Goal: Information Seeking & Learning: Learn about a topic

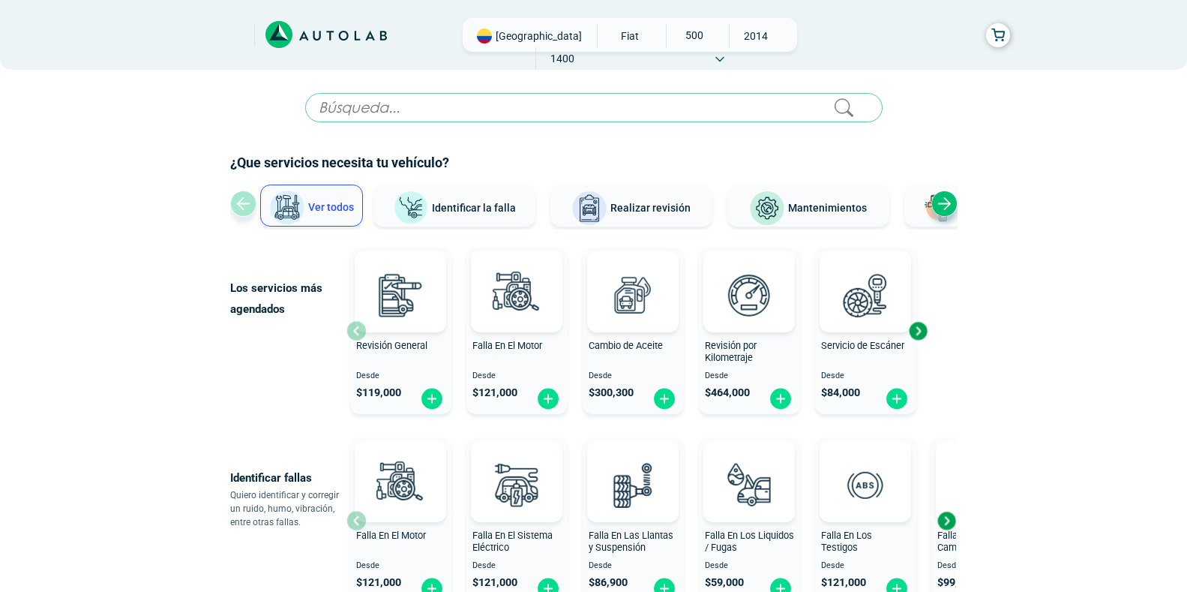
click at [380, 109] on input "text" at bounding box center [594, 107] width 578 height 29
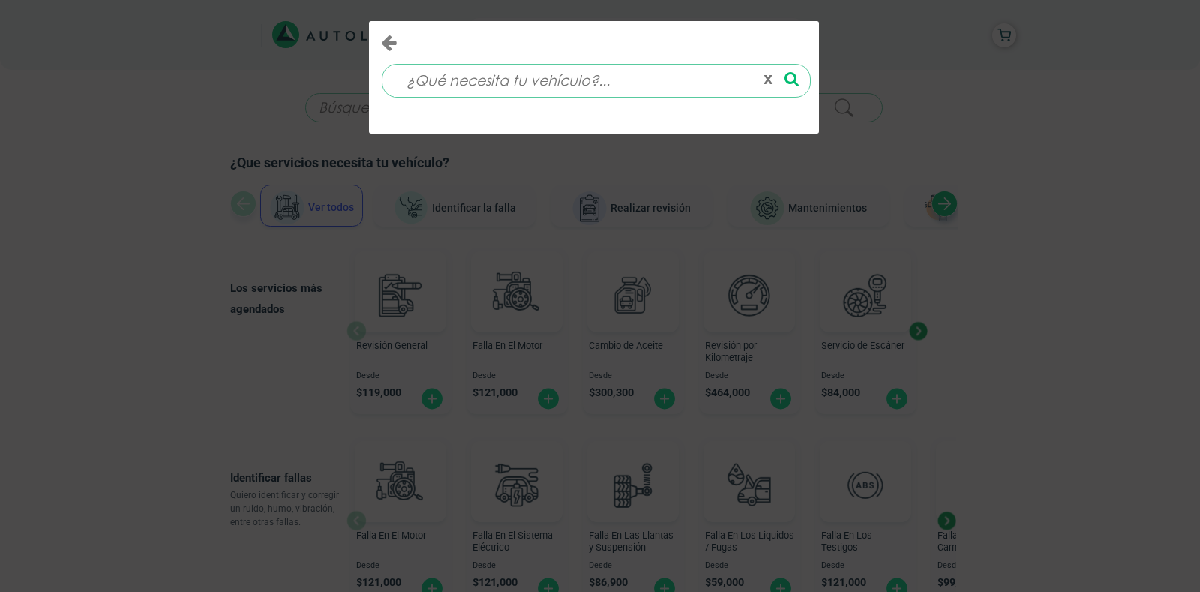
click at [445, 92] on input at bounding box center [574, 81] width 361 height 32
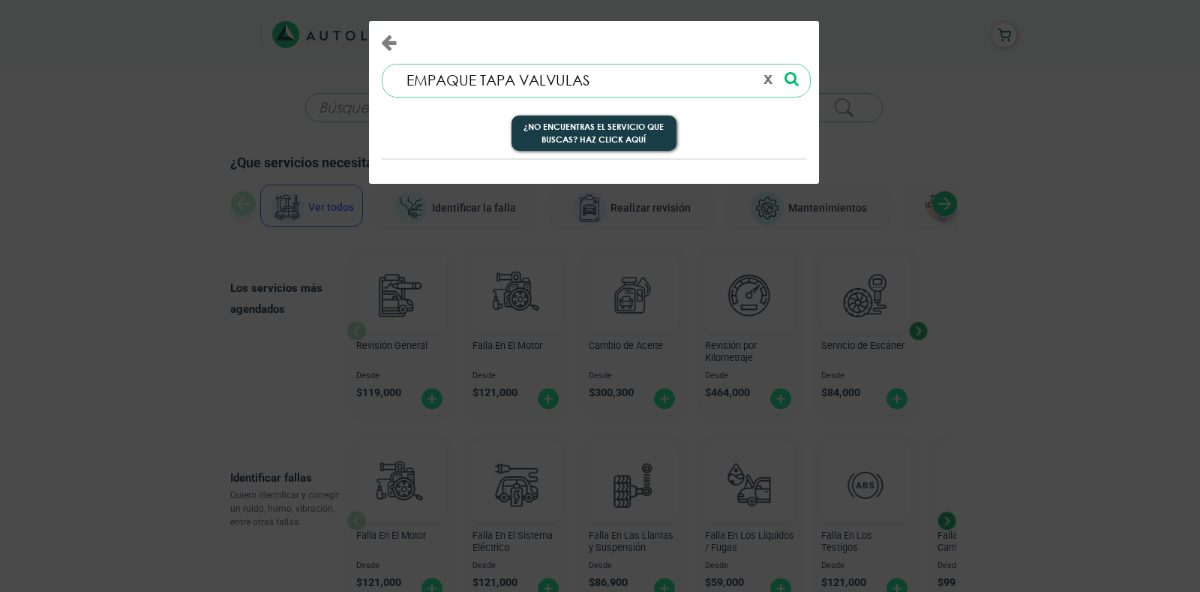
click at [791, 79] on icon at bounding box center [792, 79] width 14 height 16
click at [788, 77] on icon at bounding box center [792, 79] width 14 height 16
drag, startPoint x: 475, startPoint y: 80, endPoint x: 372, endPoint y: 83, distance: 102.8
click at [372, 83] on div "EMPAQUE TAPA VALVULAS 0 results are available, use up and down arrow keys to na…" at bounding box center [594, 75] width 449 height 46
type input "TAPA VALVULAS"
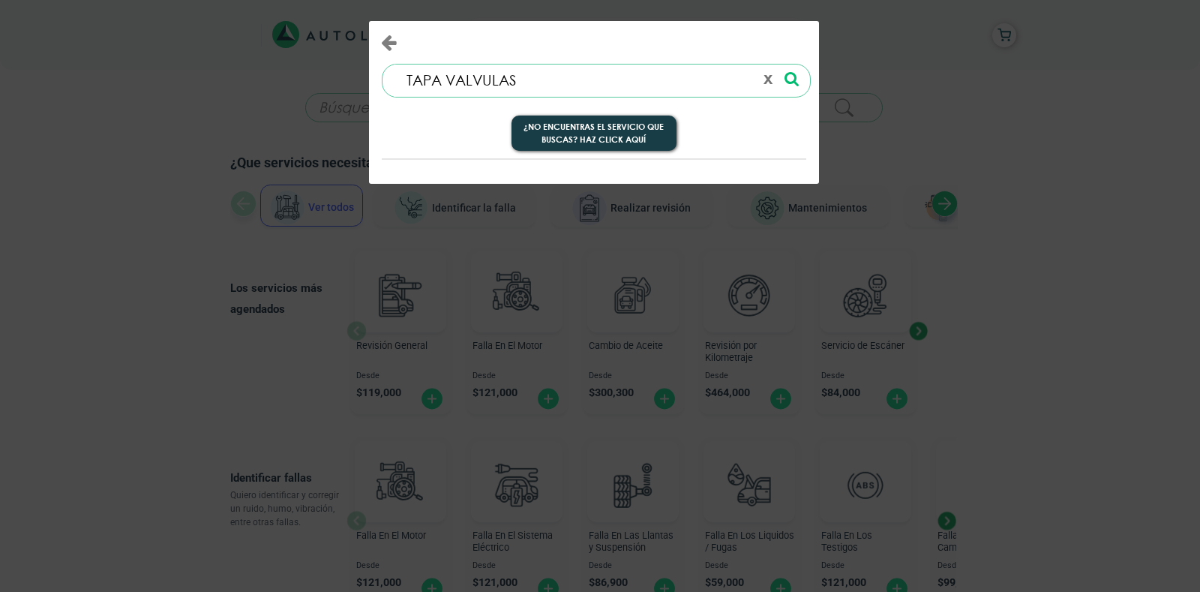
click at [785, 74] on icon at bounding box center [792, 79] width 14 height 16
click at [788, 79] on icon at bounding box center [792, 79] width 14 height 16
click at [762, 83] on button "x" at bounding box center [768, 81] width 21 height 26
click at [764, 83] on button "x" at bounding box center [768, 81] width 21 height 26
click at [385, 41] on icon "Close" at bounding box center [389, 42] width 16 height 18
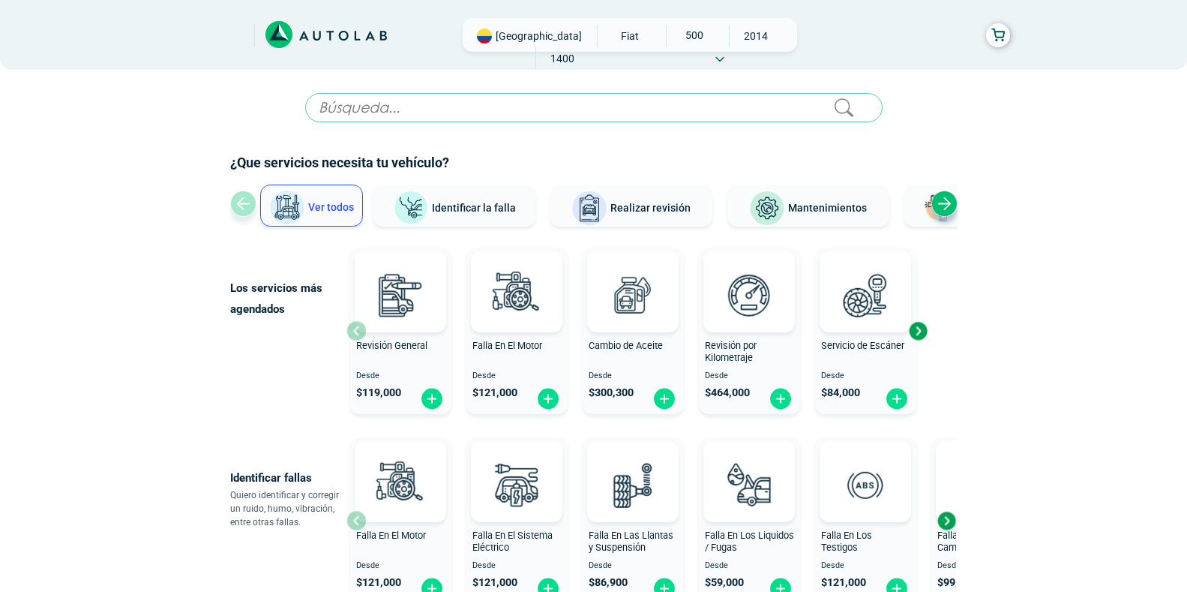
click at [725, 56] on icon at bounding box center [720, 59] width 9 height 6
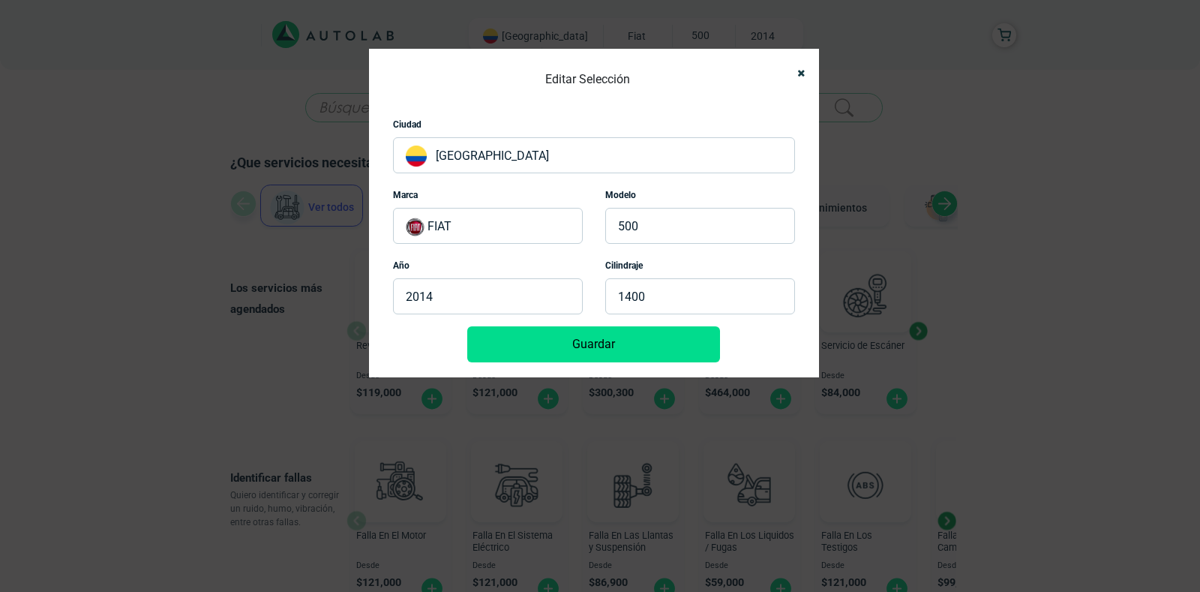
click at [563, 148] on p "[GEOGRAPHIC_DATA]" at bounding box center [594, 155] width 402 height 36
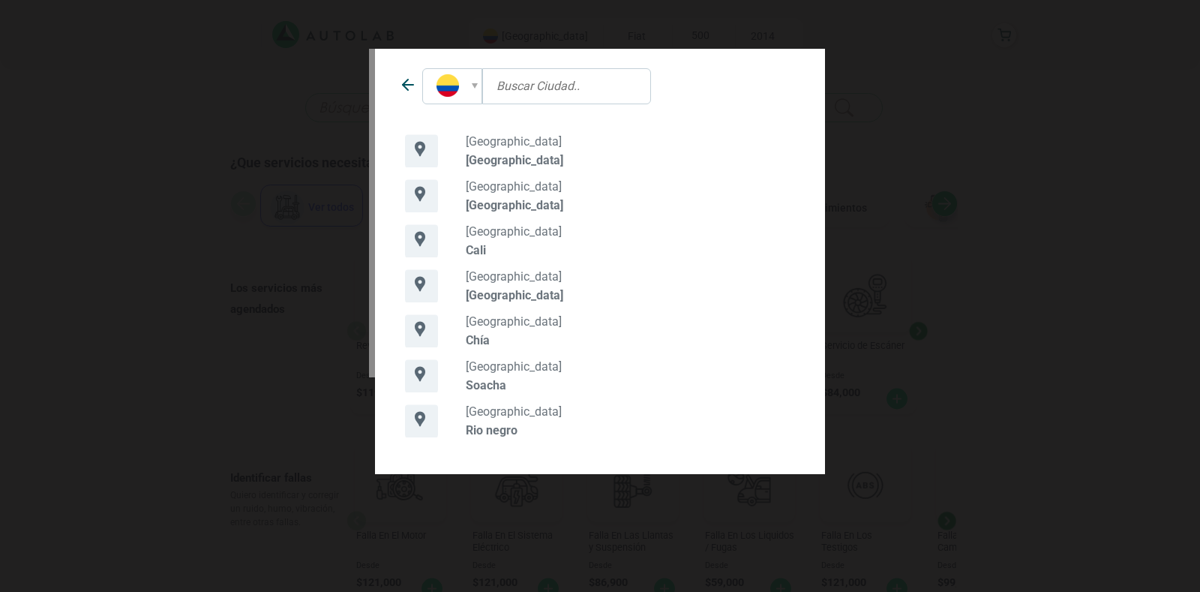
click at [517, 86] on input "text" at bounding box center [566, 86] width 169 height 36
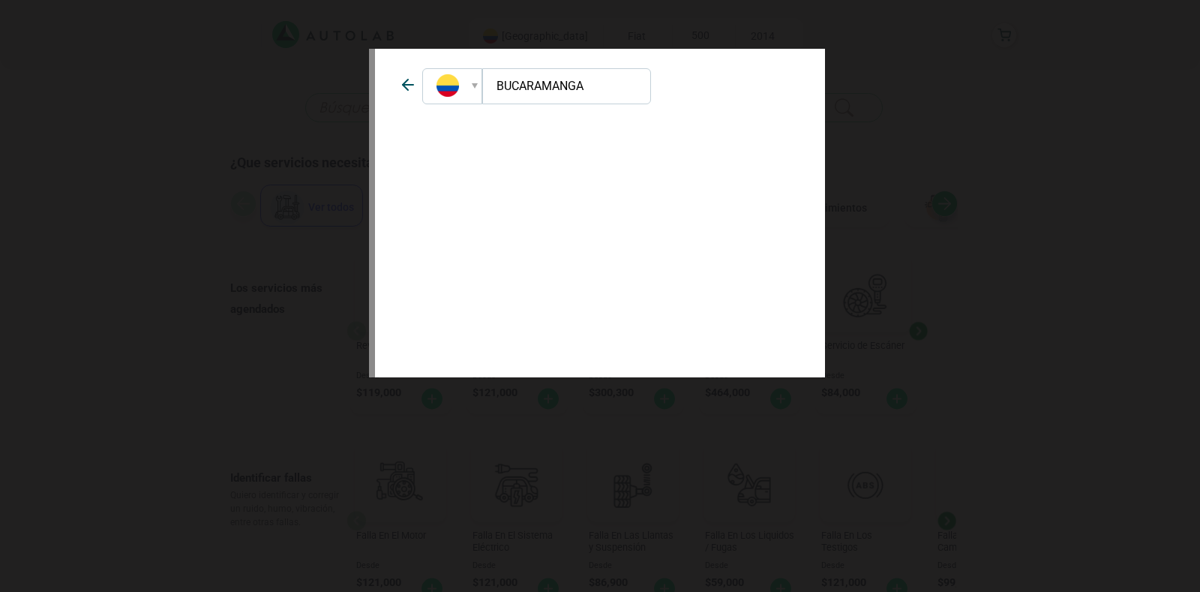
type input "BUCARAMANGA"
click at [473, 83] on span at bounding box center [475, 85] width 6 height 5
click at [467, 106] on li at bounding box center [497, 120] width 149 height 33
click at [401, 87] on icon at bounding box center [408, 85] width 18 height 18
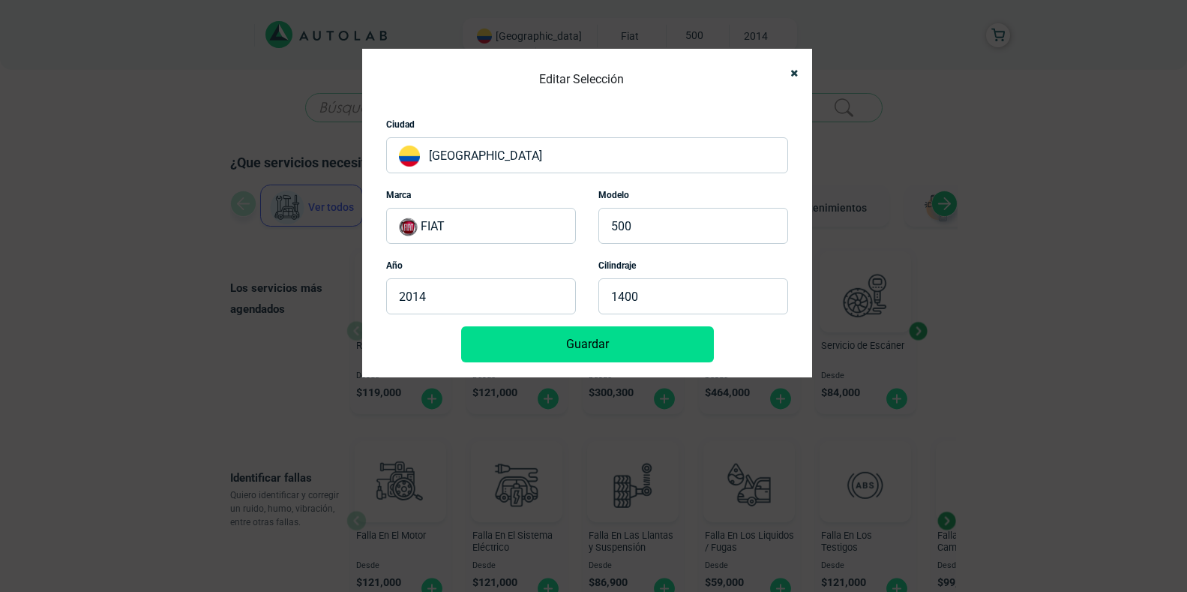
click at [677, 295] on p "1400" at bounding box center [694, 296] width 190 height 36
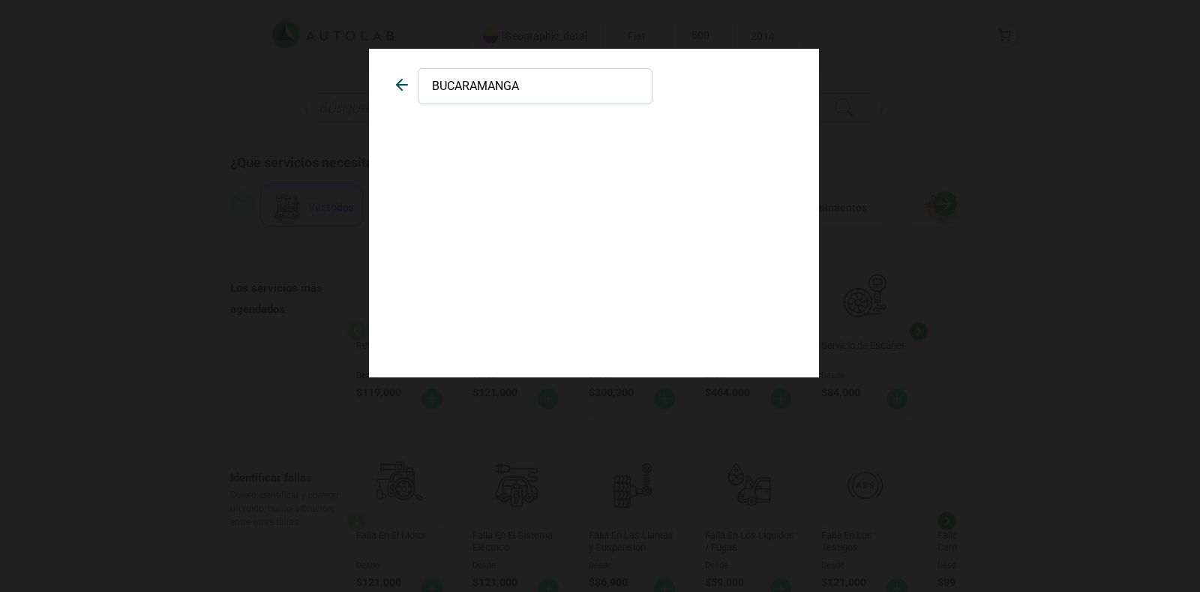
click at [401, 86] on icon at bounding box center [402, 85] width 18 height 18
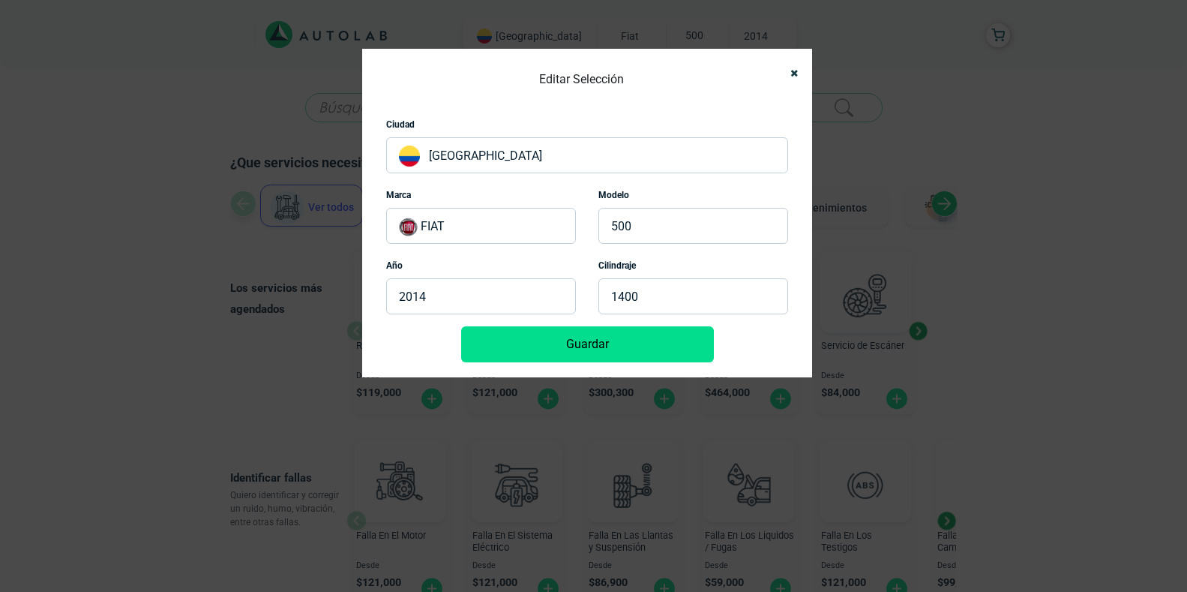
click at [575, 345] on button "Guardar" at bounding box center [587, 344] width 253 height 36
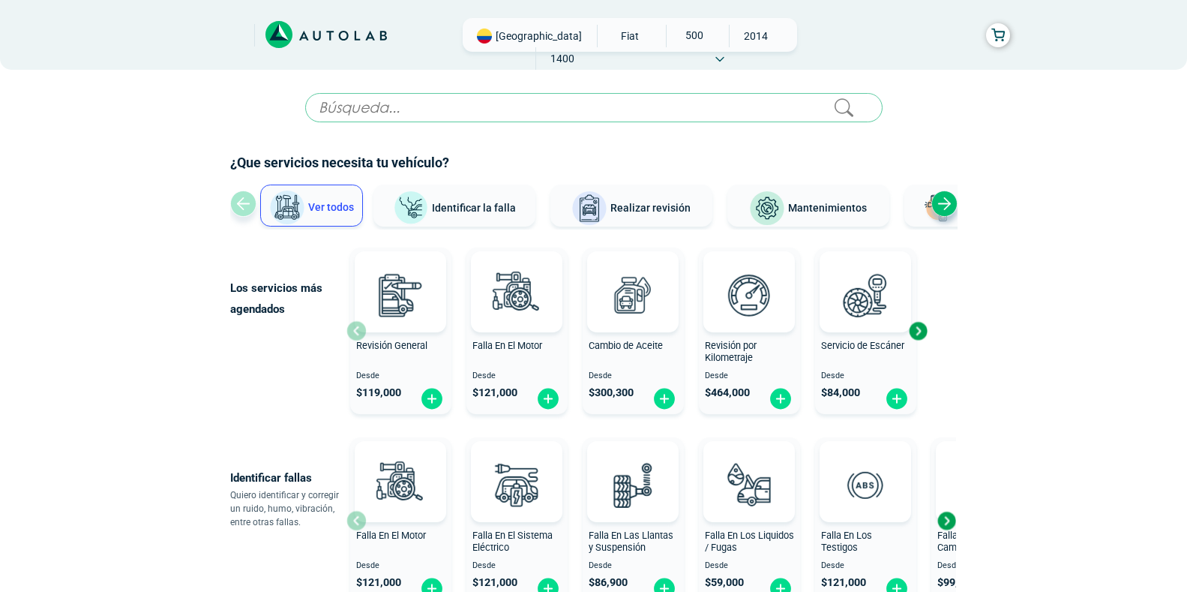
click at [564, 109] on input "text" at bounding box center [594, 107] width 578 height 29
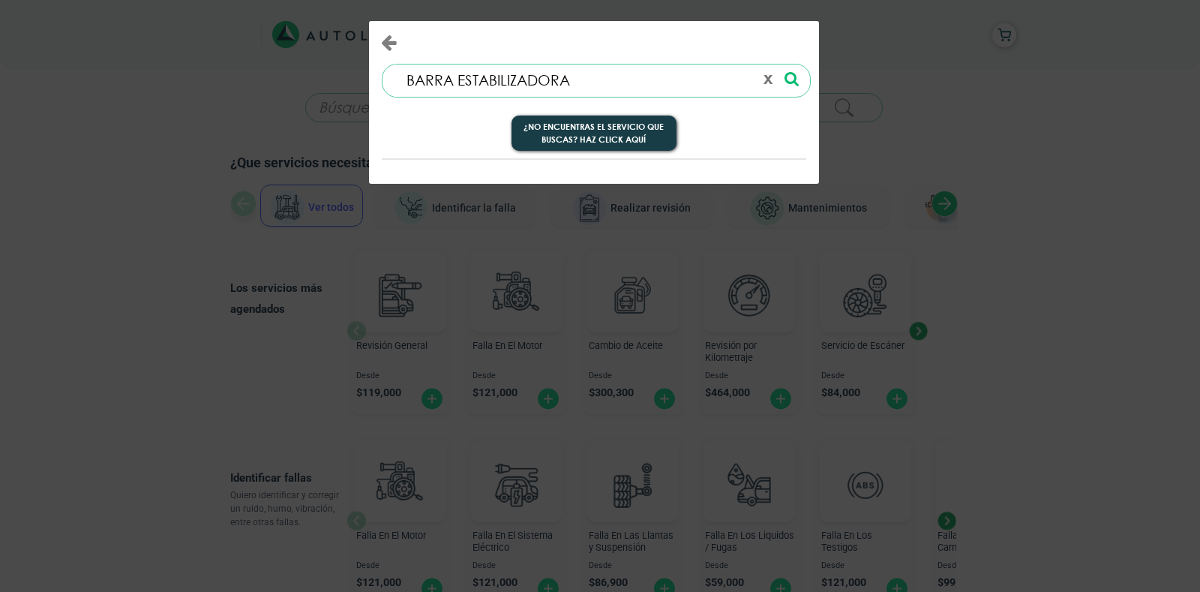
type input "BARRA ESTABILIZADORA"
click at [791, 80] on icon at bounding box center [792, 79] width 14 height 16
click at [778, 76] on button "x" at bounding box center [768, 81] width 21 height 26
click at [785, 76] on icon at bounding box center [792, 79] width 14 height 16
click at [588, 93] on input at bounding box center [574, 81] width 361 height 32
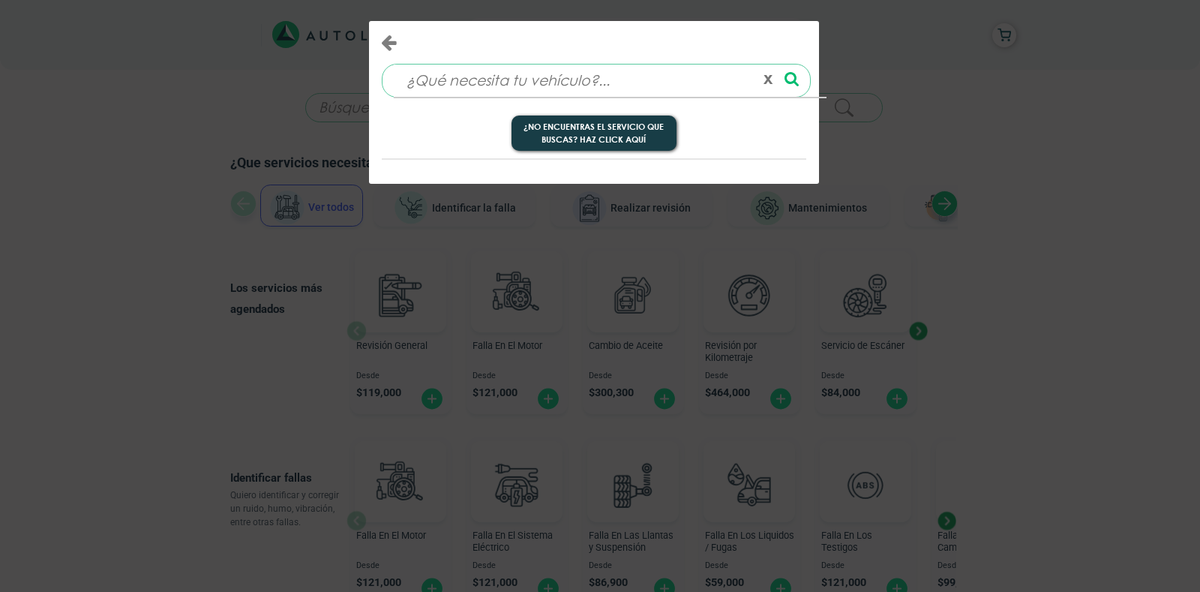
click at [587, 83] on input at bounding box center [574, 81] width 361 height 32
type input "BARRA ESTABILIZADORA"
click at [680, 82] on input "BARRA ESTABILIZADORA" at bounding box center [574, 81] width 361 height 32
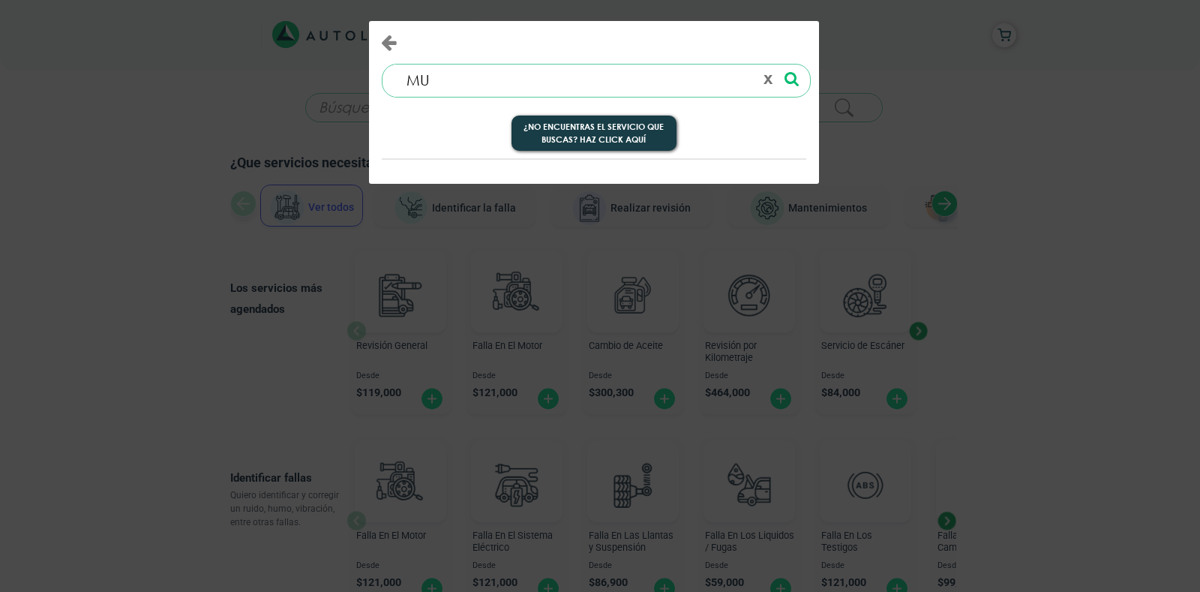
type input "M"
click at [382, 44] on icon "Close" at bounding box center [389, 42] width 16 height 18
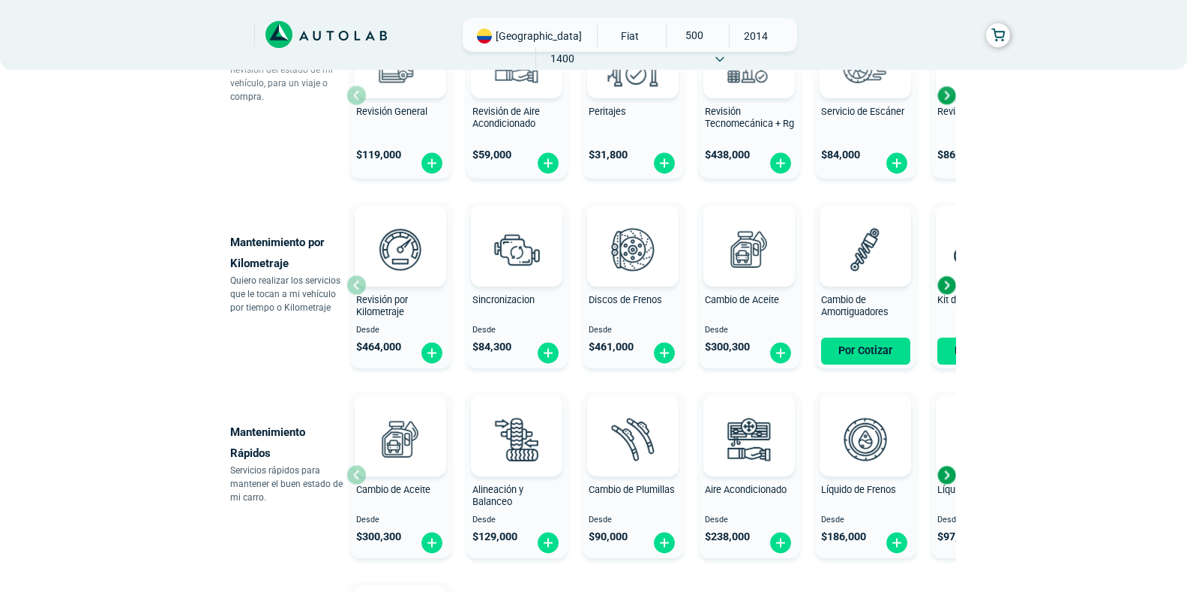
scroll to position [675, 0]
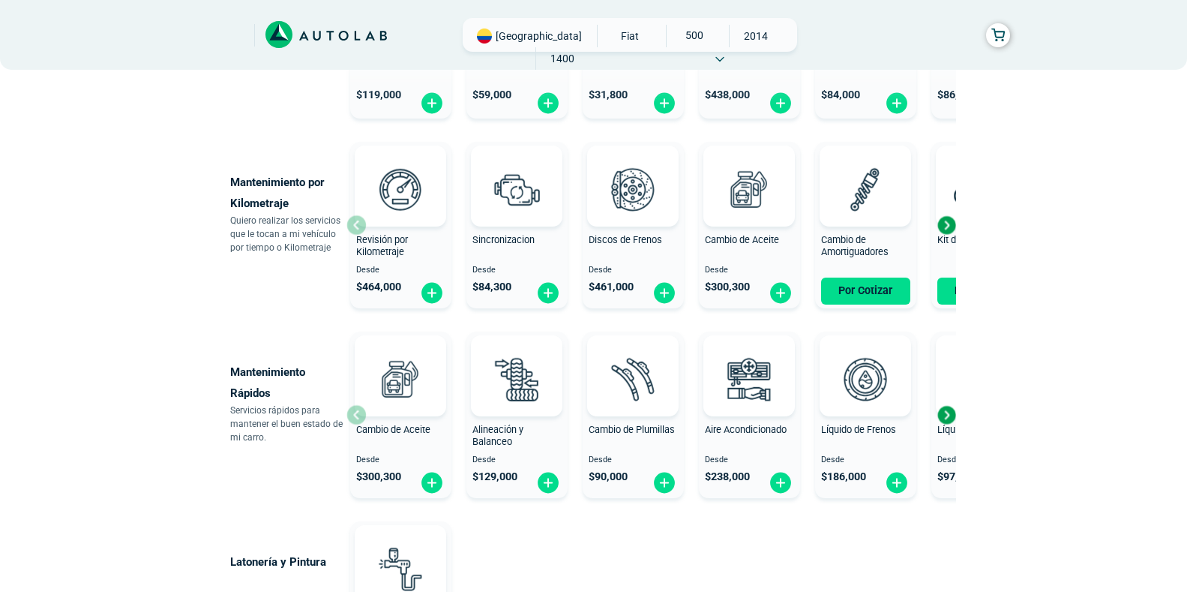
click at [944, 421] on div "Next slide" at bounding box center [946, 415] width 23 height 23
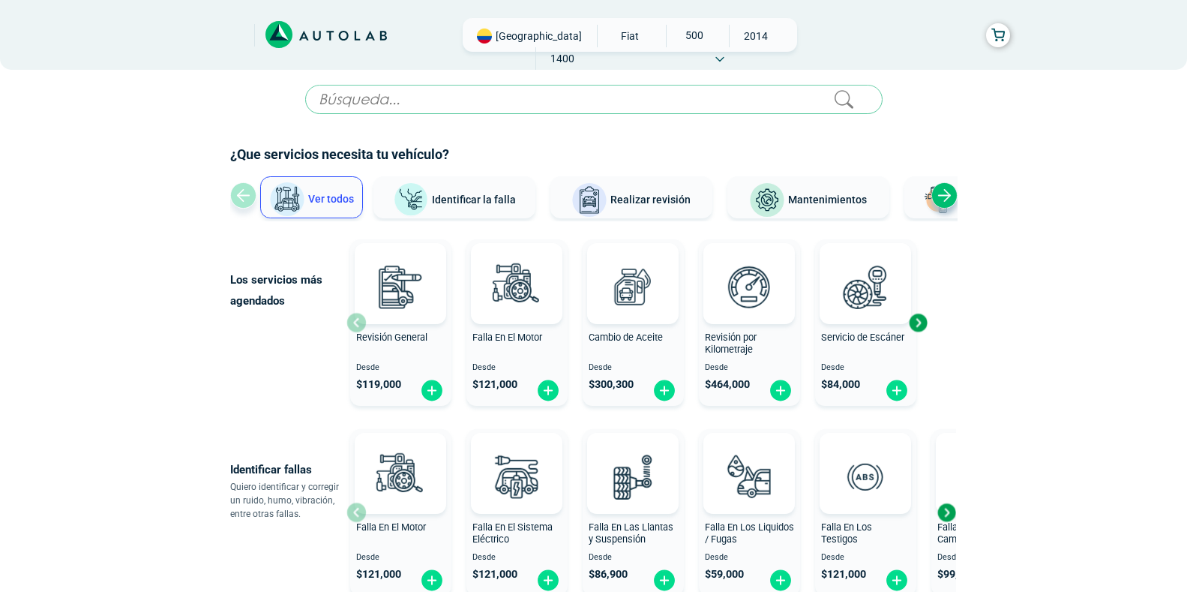
scroll to position [0, 0]
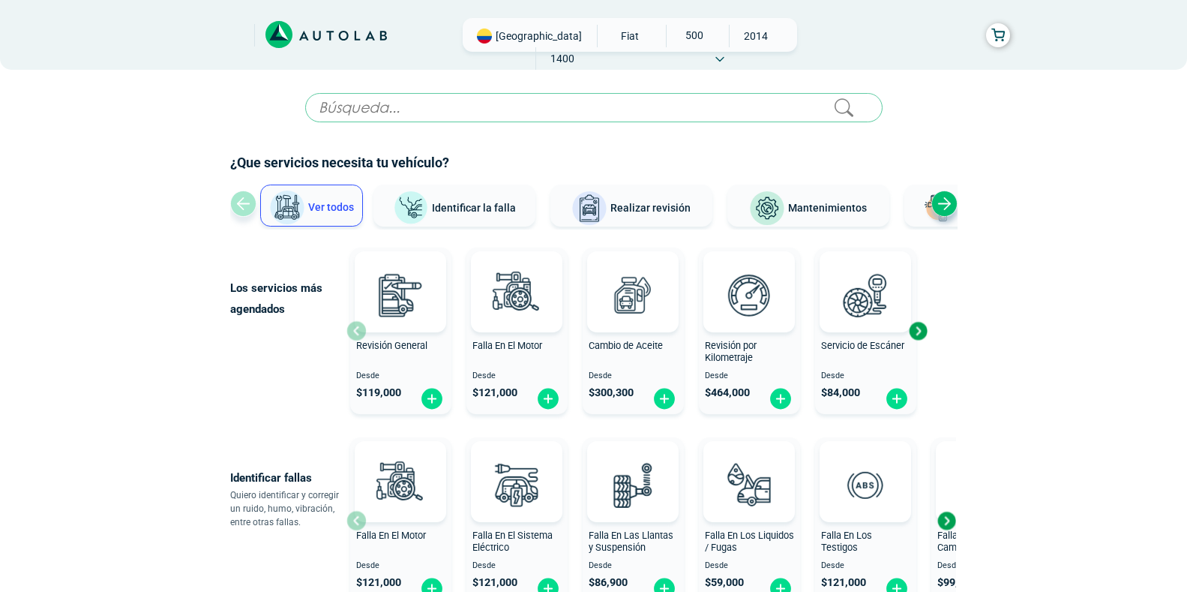
click at [940, 205] on div "Next slide" at bounding box center [945, 204] width 26 height 26
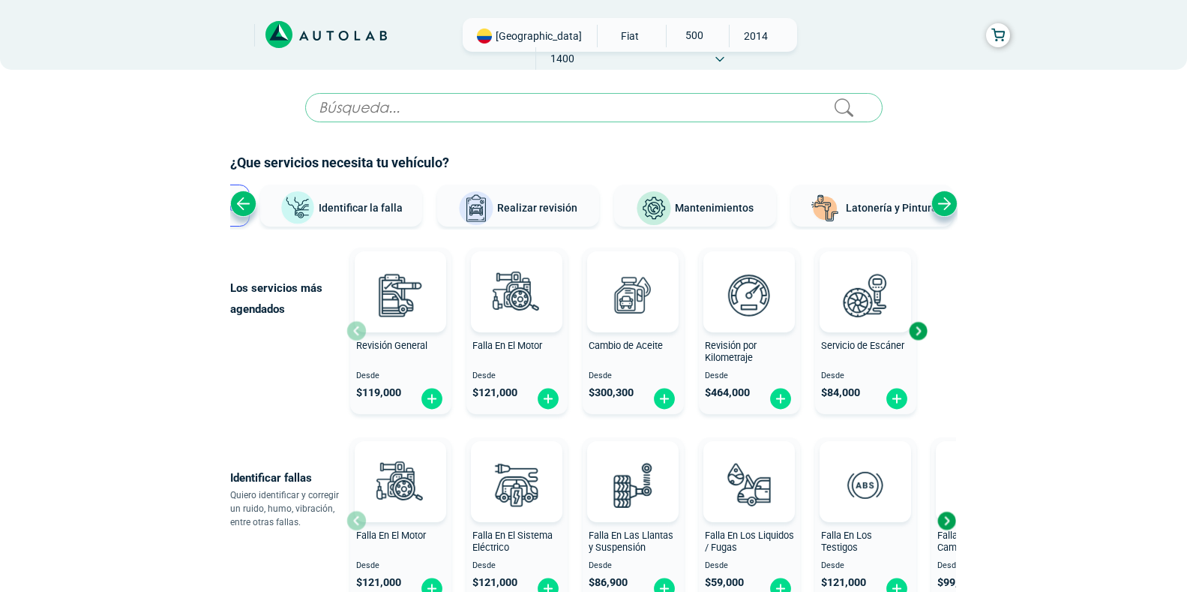
click at [946, 205] on div "Next slide" at bounding box center [945, 204] width 26 height 26
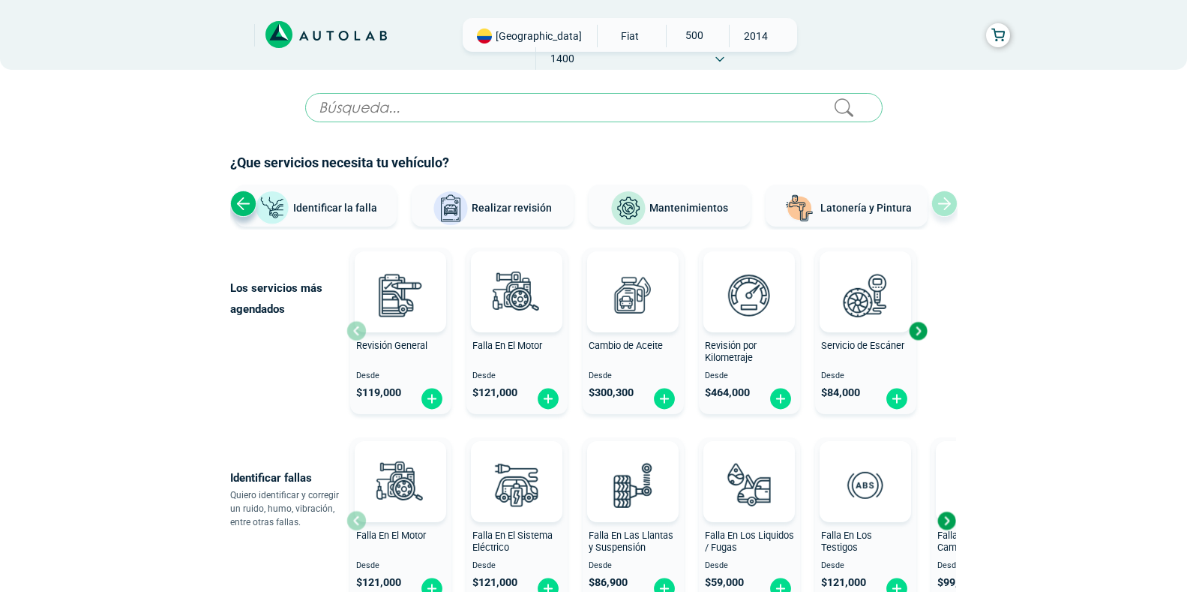
click at [946, 205] on div "Ver todos Identificar la falla Realizar revisión Mantenimientos Latonería y Pin…" at bounding box center [594, 207] width 728 height 45
click at [710, 203] on span "Mantenimientos" at bounding box center [689, 208] width 79 height 12
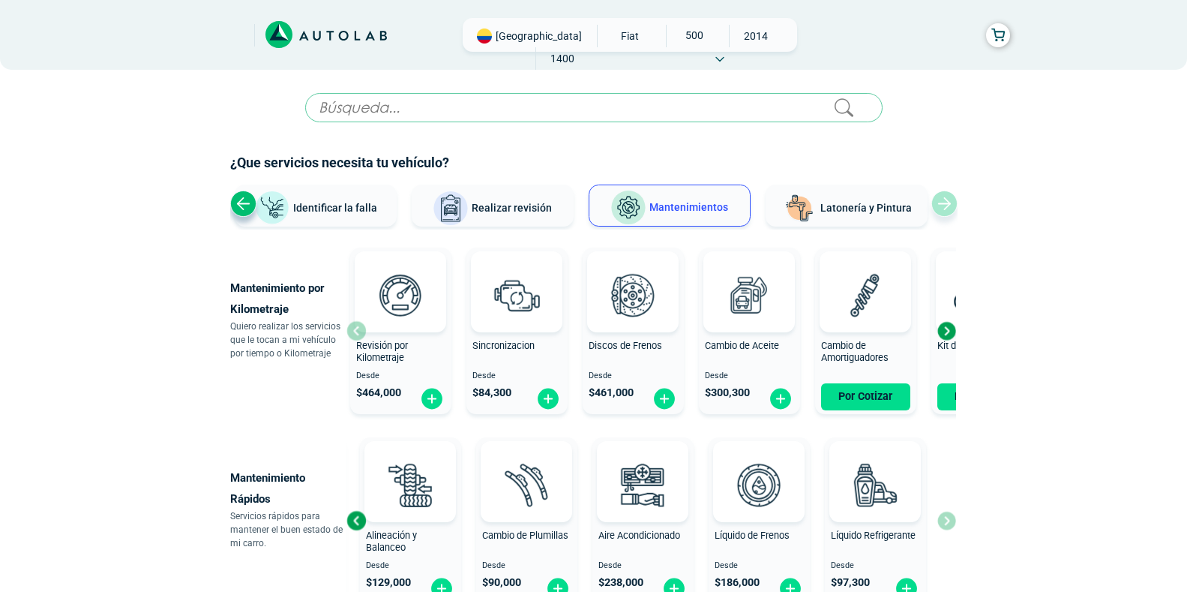
click at [237, 209] on div "Previous slide" at bounding box center [243, 204] width 26 height 26
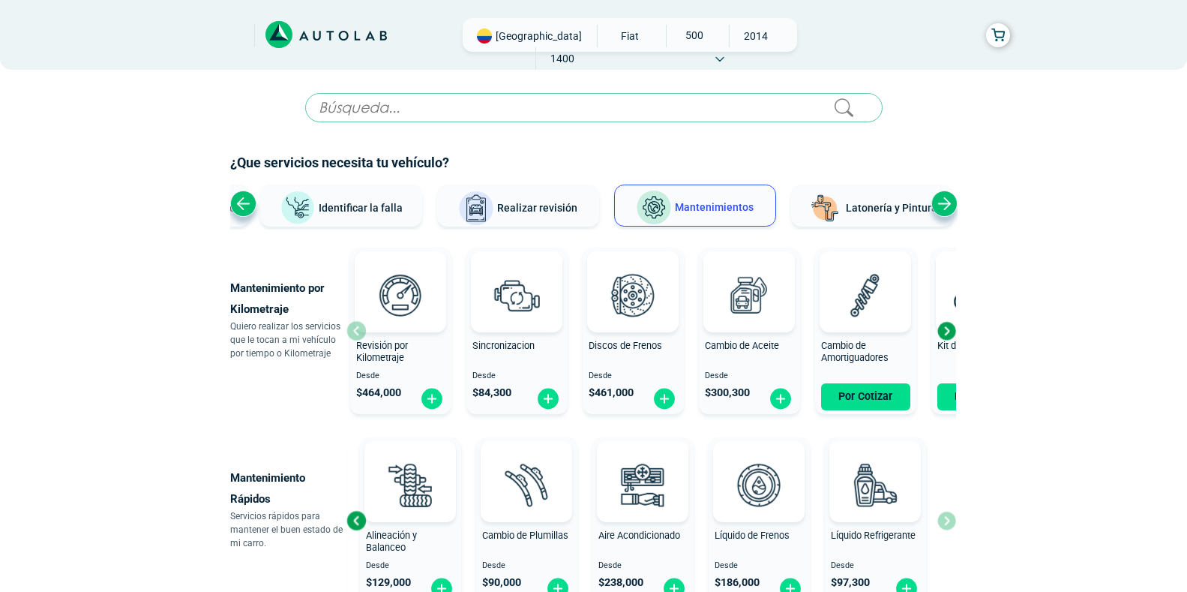
click at [237, 209] on div "Previous slide" at bounding box center [243, 204] width 26 height 26
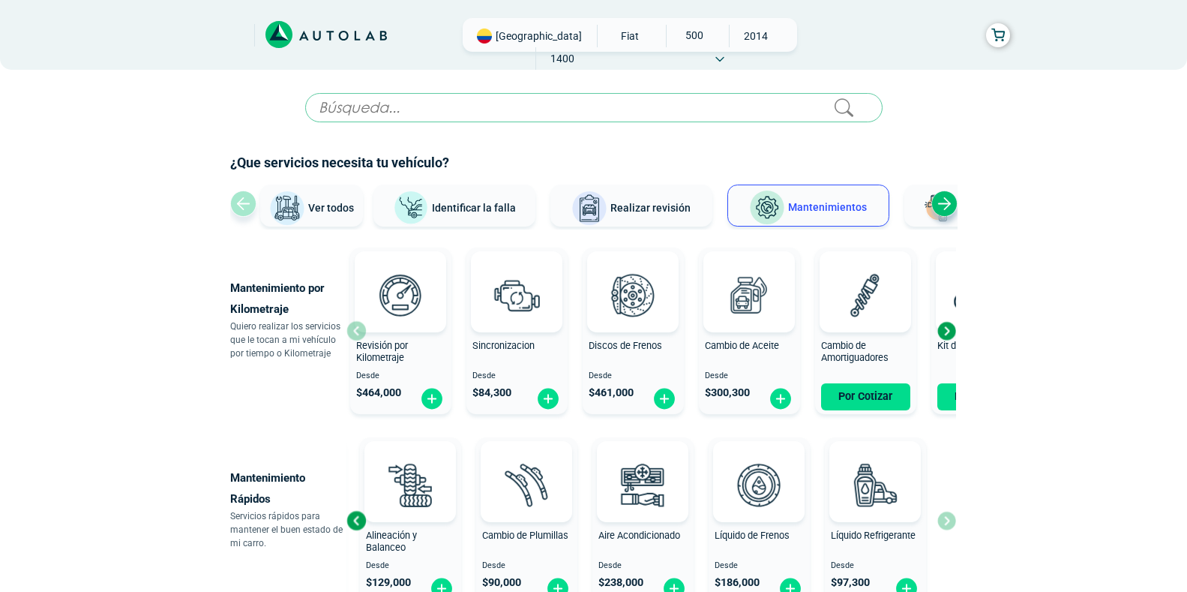
click at [237, 209] on div "Ver todos Identificar la falla Realizar revisión Mantenimientos Latonería y Pin…" at bounding box center [594, 207] width 728 height 45
click at [326, 204] on span "Ver todos" at bounding box center [331, 208] width 46 height 12
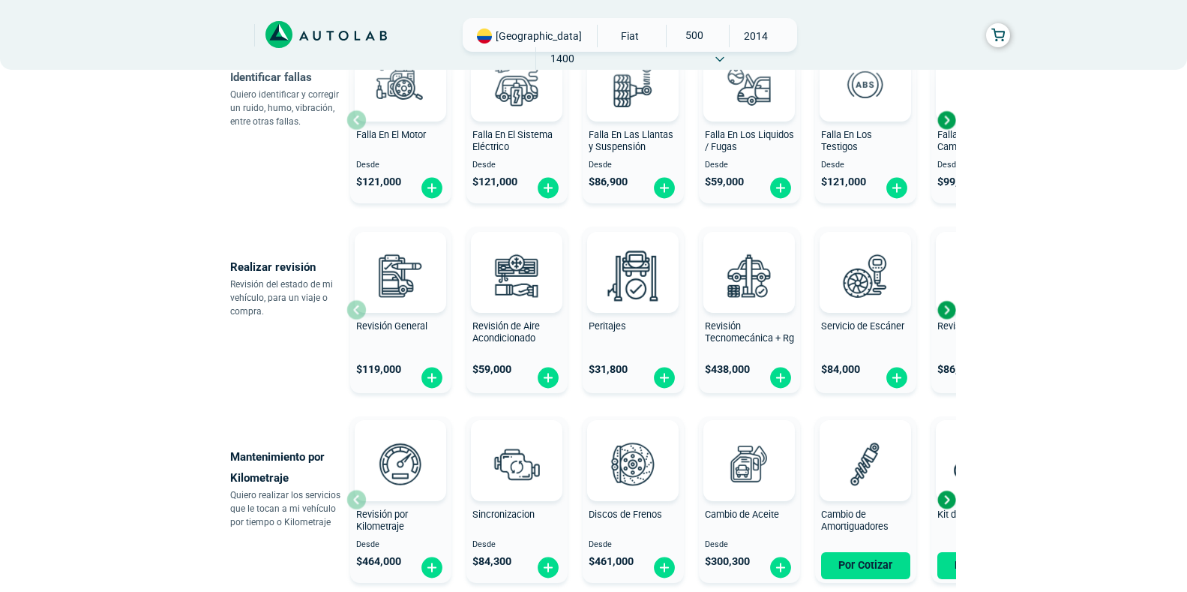
scroll to position [450, 0]
